Goal: Find specific page/section: Find specific page/section

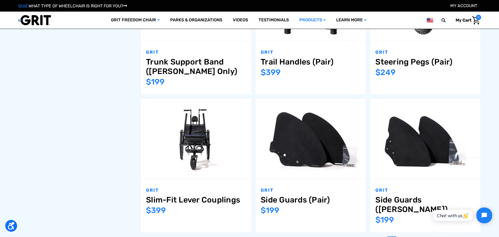
scroll to position [631, 0]
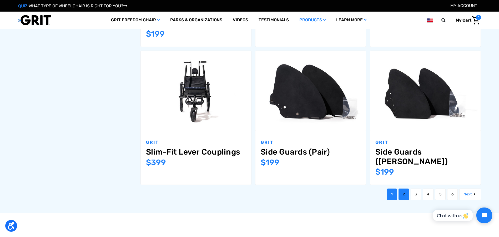
click at [403, 188] on link "2" at bounding box center [403, 194] width 11 height 12
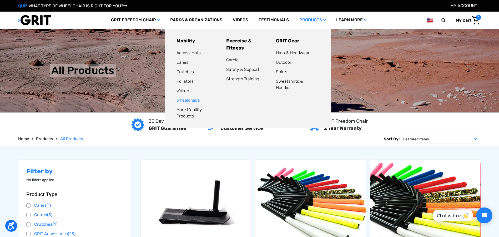
click at [190, 99] on link "Wheelchairs" at bounding box center [187, 100] width 23 height 5
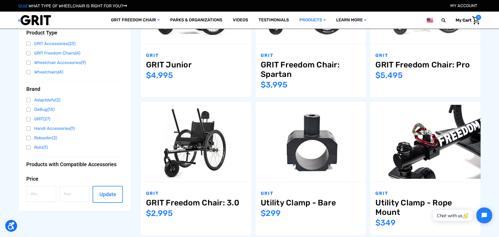
scroll to position [158, 0]
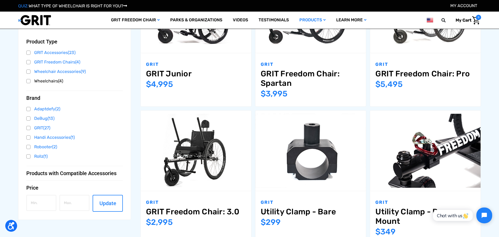
click at [50, 80] on link "Wheelchairs (4)" at bounding box center [74, 81] width 97 height 8
